Goal: Task Accomplishment & Management: Manage account settings

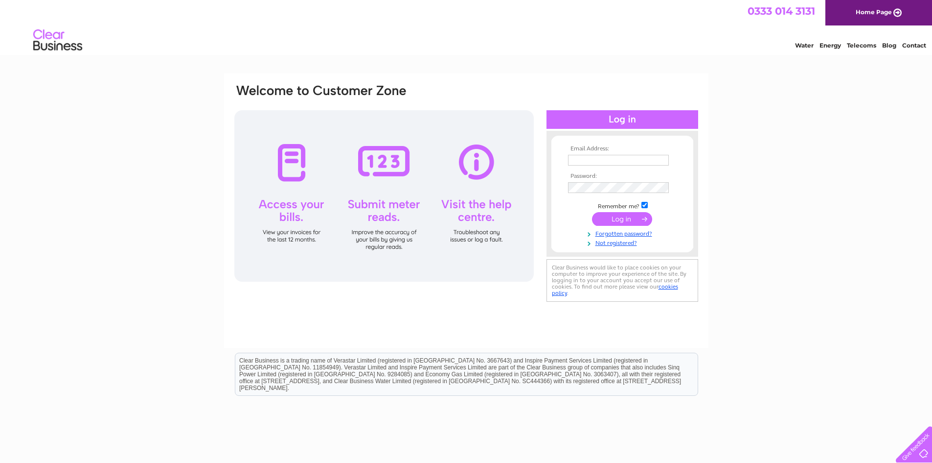
type input "elaine@balgonieestates.co.uk"
click at [635, 216] on input "submit" at bounding box center [622, 219] width 60 height 14
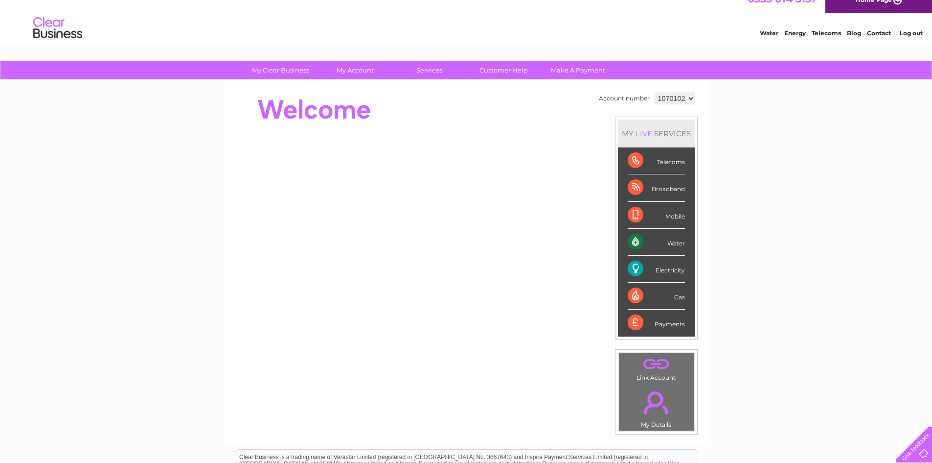
scroll to position [12, 0]
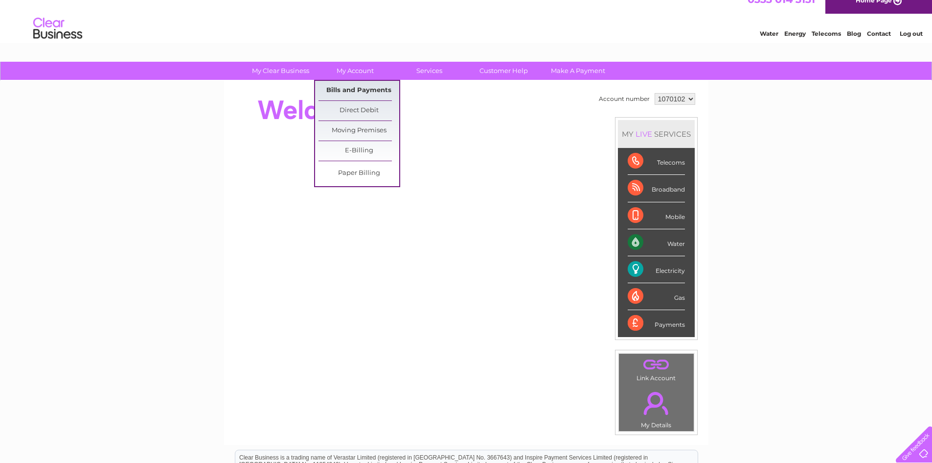
click at [357, 97] on link "Bills and Payments" at bounding box center [359, 91] width 81 height 20
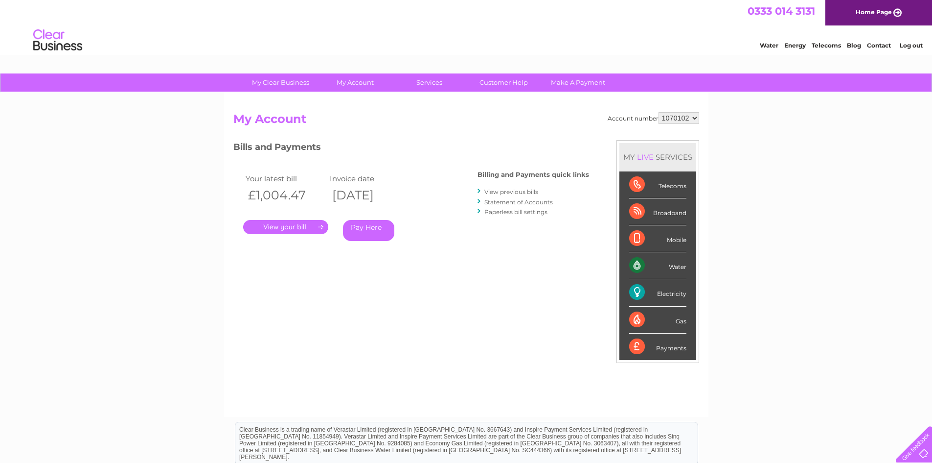
click at [303, 225] on link "." at bounding box center [285, 227] width 85 height 14
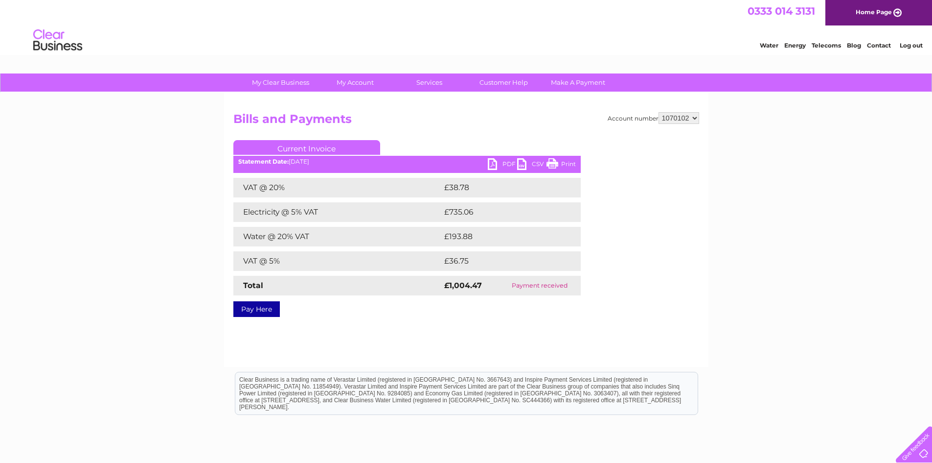
click at [493, 162] on link "PDF" at bounding box center [502, 165] width 29 height 14
